Goal: Information Seeking & Learning: Learn about a topic

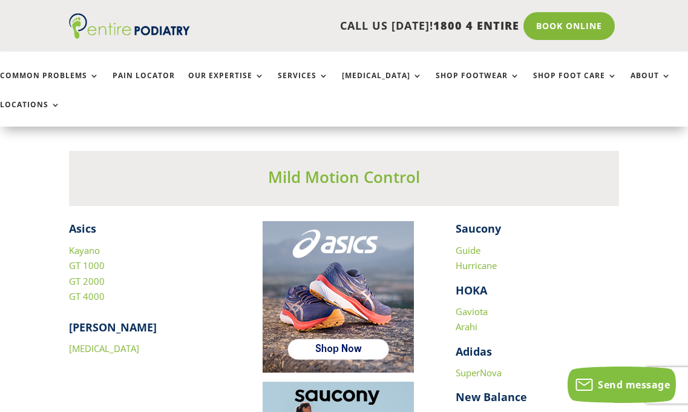
scroll to position [1549, 0]
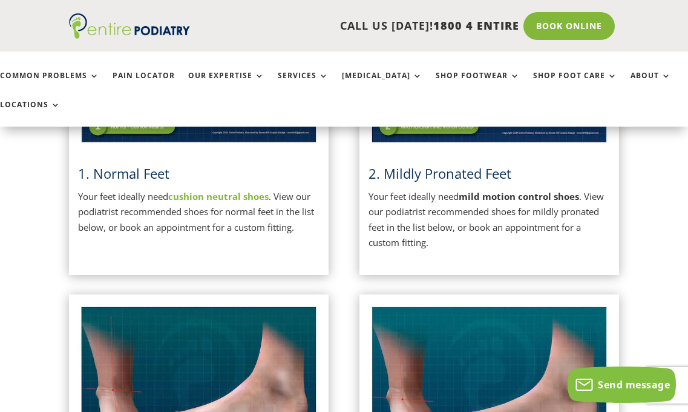
scroll to position [1602, 0]
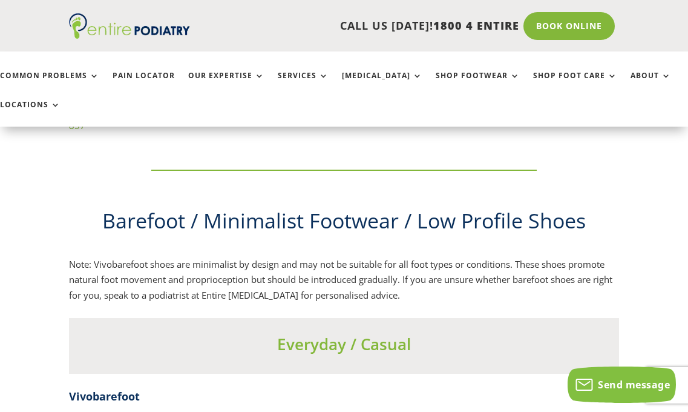
scroll to position [4018, 0]
